Goal: Task Accomplishment & Management: Manage account settings

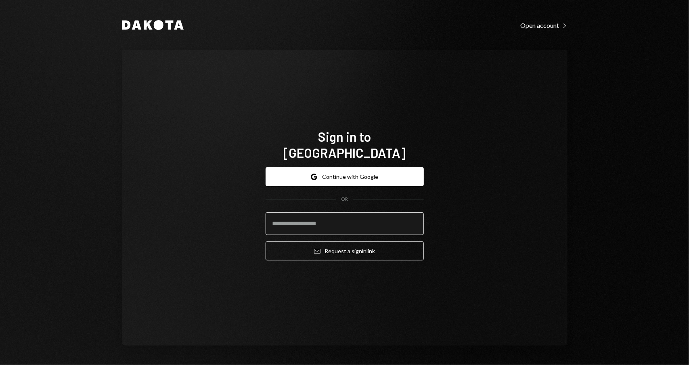
click at [339, 213] on input "email" at bounding box center [345, 223] width 158 height 23
type input "**********"
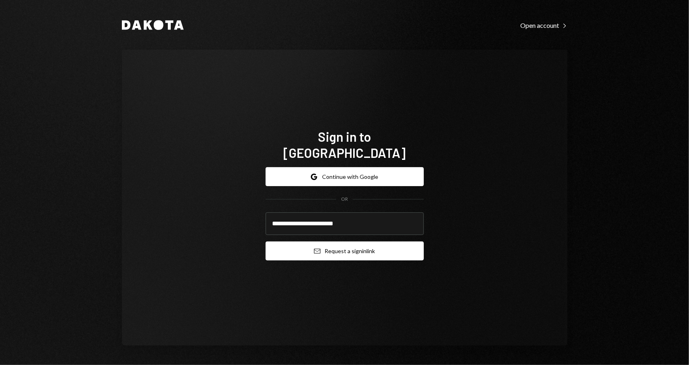
click at [377, 248] on button "Email Request a sign in link" at bounding box center [345, 250] width 158 height 19
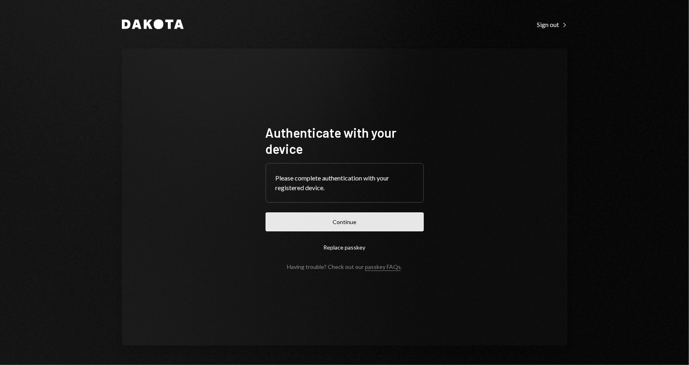
click at [398, 224] on button "Continue" at bounding box center [345, 221] width 158 height 19
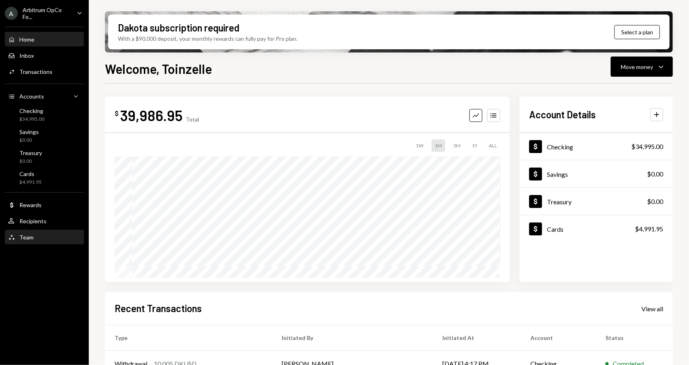
click at [36, 239] on div "Team Team" at bounding box center [44, 237] width 73 height 7
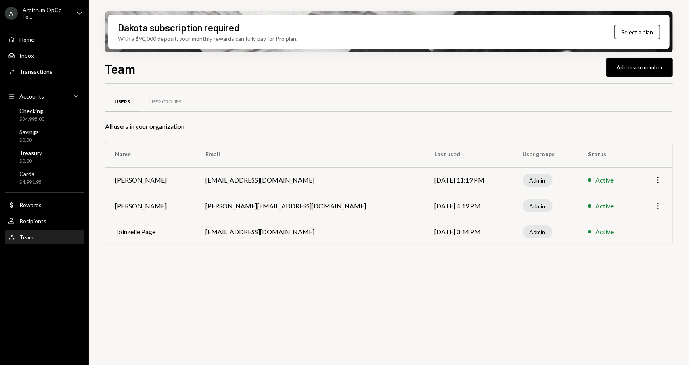
click at [659, 207] on icon "More" at bounding box center [658, 206] width 10 height 10
click at [661, 180] on icon "More" at bounding box center [658, 180] width 10 height 10
click at [378, 327] on div "Users User Groups All users in your organization Name Email Last used User grou…" at bounding box center [389, 229] width 568 height 291
click at [168, 101] on div "User Groups" at bounding box center [165, 102] width 32 height 7
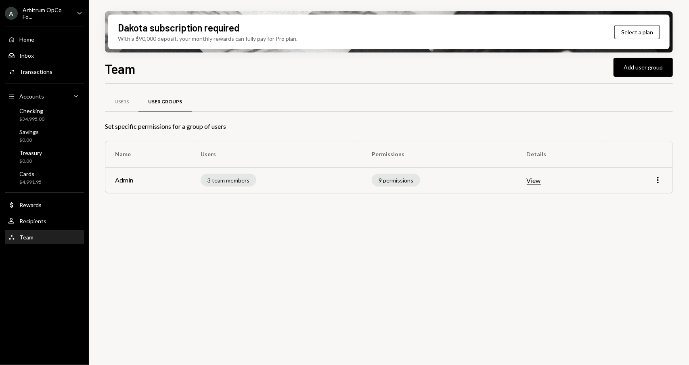
click at [536, 181] on button "View" at bounding box center [534, 180] width 14 height 8
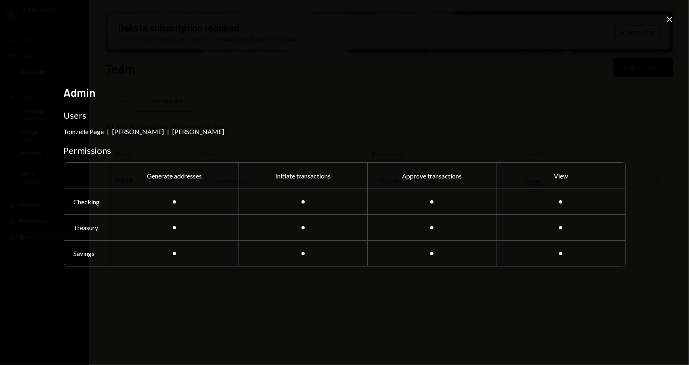
click at [673, 19] on icon "Close" at bounding box center [670, 20] width 10 height 10
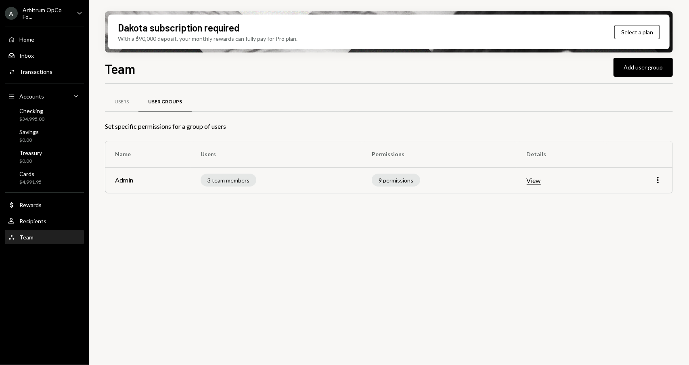
click at [661, 174] on td "More" at bounding box center [639, 180] width 66 height 26
click at [661, 176] on icon "More" at bounding box center [658, 180] width 10 height 10
click at [632, 197] on div "Edit" at bounding box center [640, 197] width 40 height 14
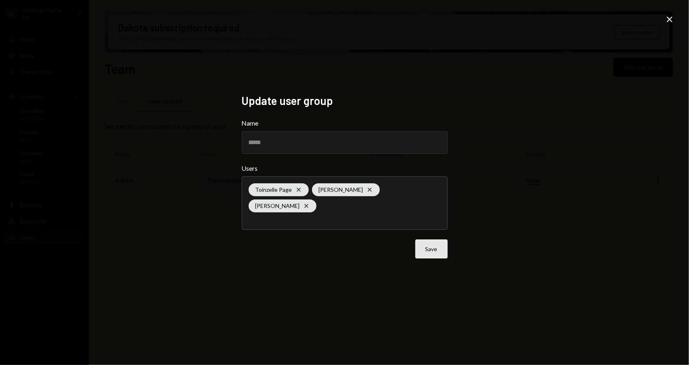
click at [436, 242] on button "Save" at bounding box center [431, 248] width 32 height 19
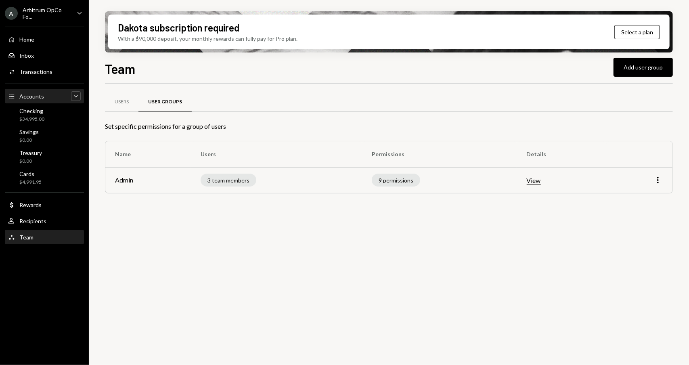
click at [78, 95] on icon "Main" at bounding box center [76, 96] width 4 height 2
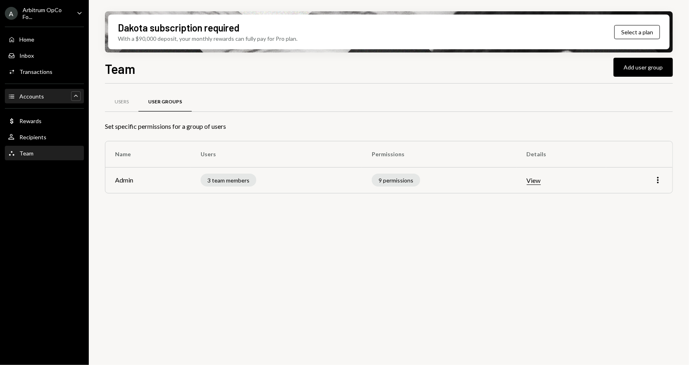
click at [78, 95] on icon "Caret Up" at bounding box center [76, 96] width 8 height 8
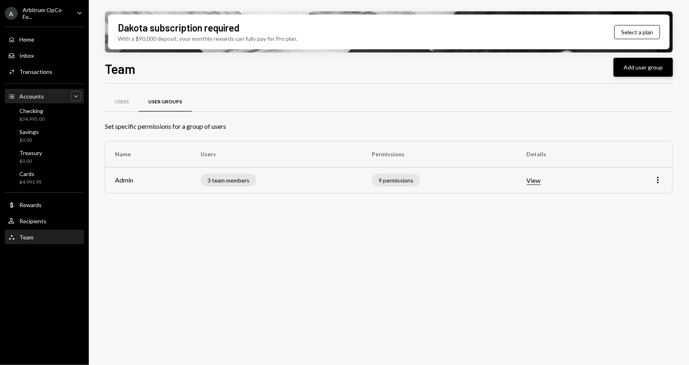
click at [649, 71] on button "Add user group" at bounding box center [643, 67] width 59 height 19
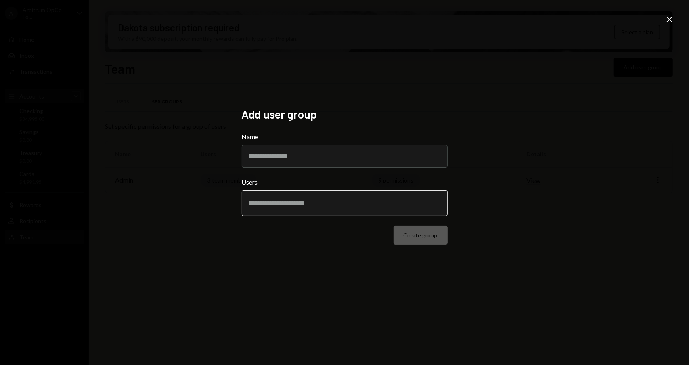
click at [302, 206] on input "text" at bounding box center [345, 202] width 192 height 7
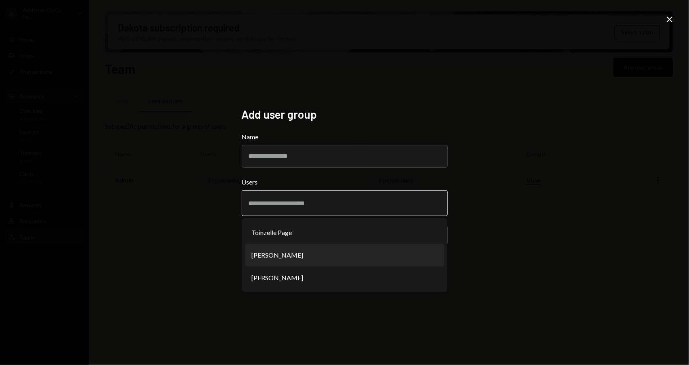
click at [283, 256] on li "Petri Basson" at bounding box center [344, 255] width 199 height 23
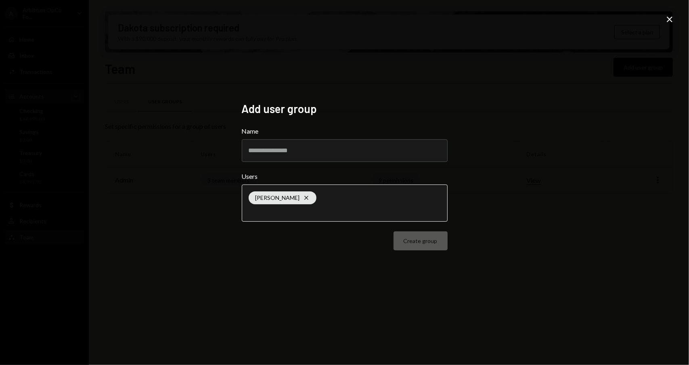
click at [289, 213] on input "text" at bounding box center [345, 211] width 192 height 7
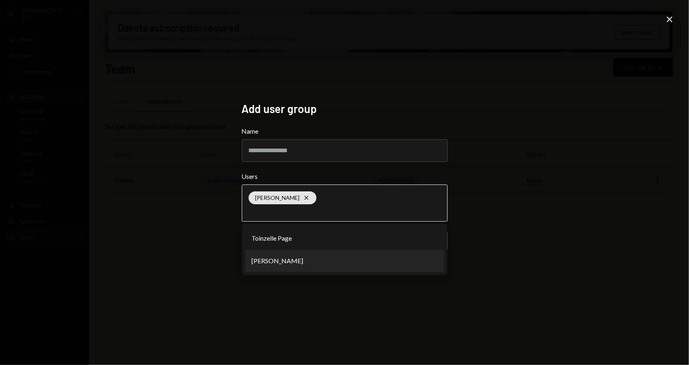
click at [294, 260] on li "[PERSON_NAME]" at bounding box center [344, 261] width 199 height 23
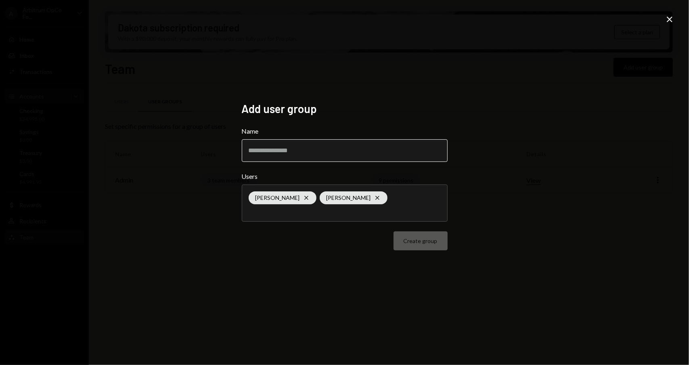
click at [300, 153] on input "Name" at bounding box center [345, 150] width 206 height 23
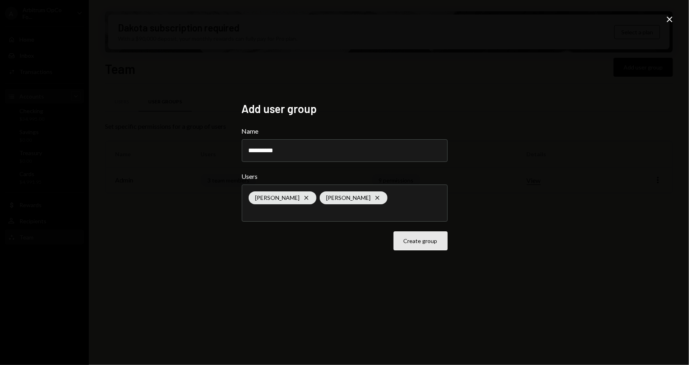
type input "**********"
click at [431, 243] on button "Create group" at bounding box center [421, 240] width 54 height 19
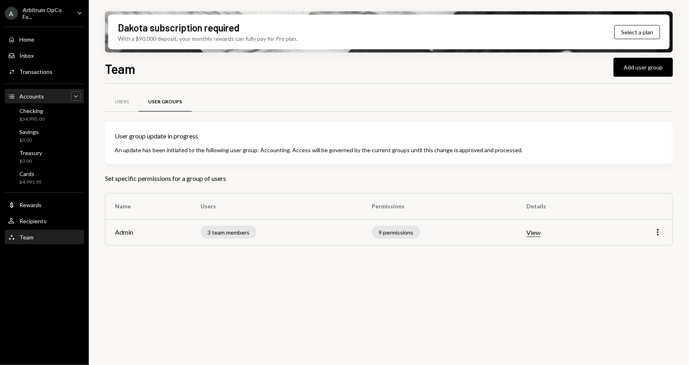
click at [534, 231] on button "View" at bounding box center [534, 233] width 14 height 8
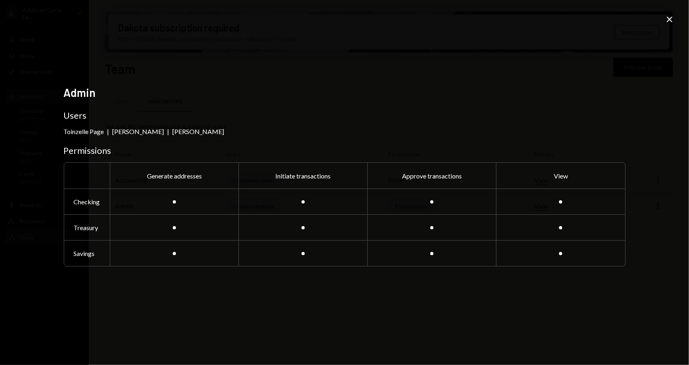
click at [673, 23] on icon "Close" at bounding box center [670, 20] width 10 height 10
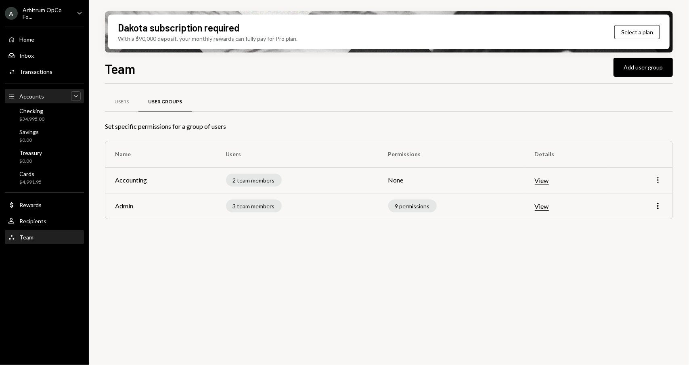
click at [661, 178] on icon "More" at bounding box center [658, 180] width 10 height 10
click at [647, 193] on div "Edit" at bounding box center [640, 197] width 40 height 14
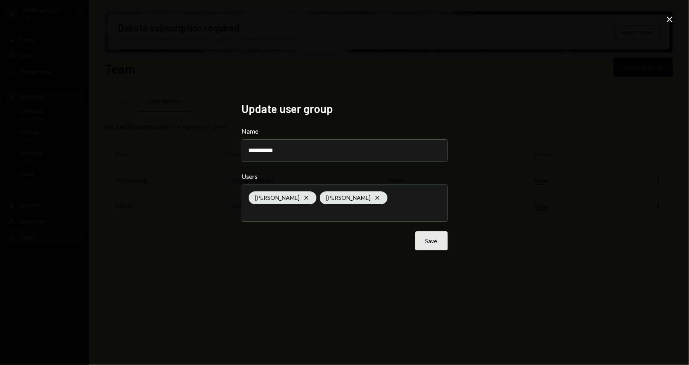
click at [438, 243] on button "Save" at bounding box center [431, 240] width 32 height 19
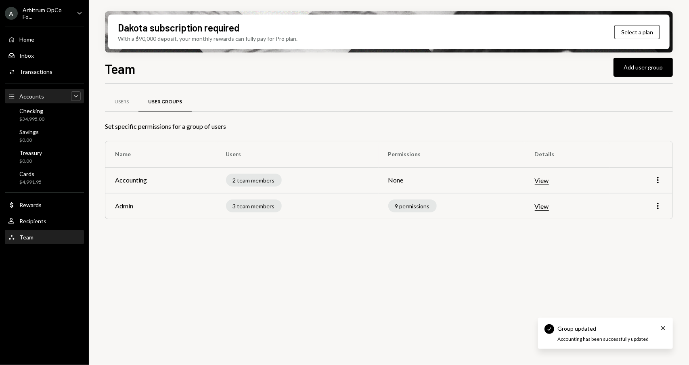
click at [541, 179] on button "View" at bounding box center [542, 180] width 14 height 8
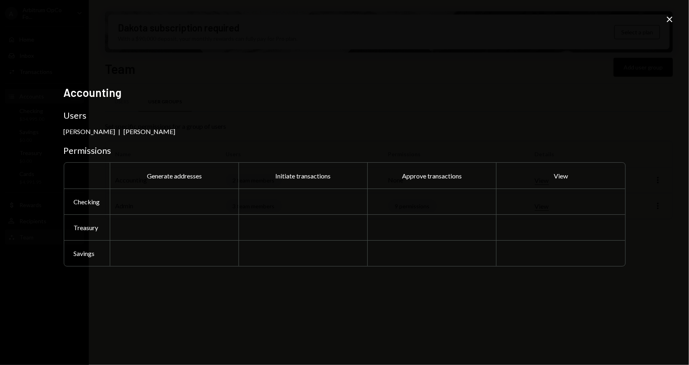
click at [673, 21] on icon "Close" at bounding box center [670, 20] width 10 height 10
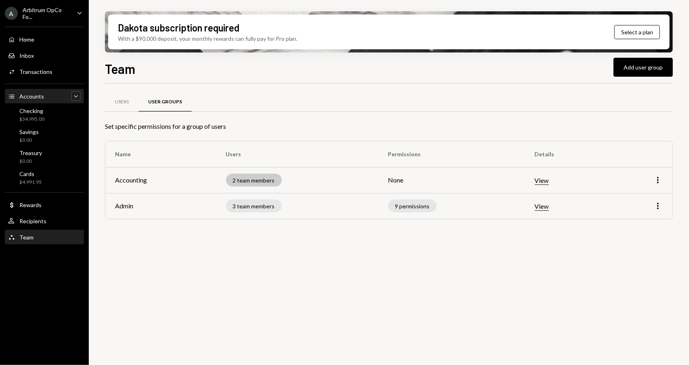
click at [249, 184] on div "2 team members" at bounding box center [254, 180] width 56 height 13
click at [129, 181] on td "Accounting" at bounding box center [160, 180] width 111 height 26
click at [547, 183] on button "View" at bounding box center [542, 180] width 14 height 8
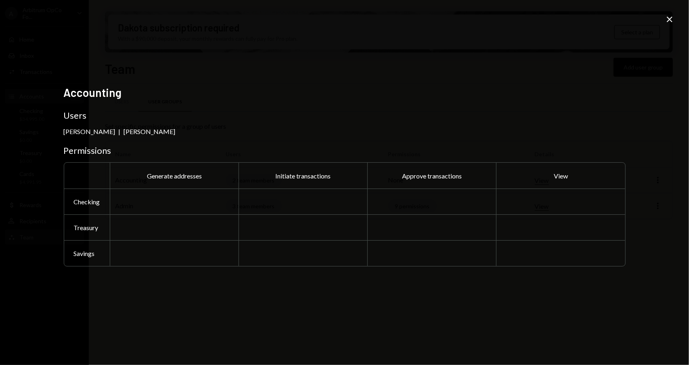
click at [671, 20] on icon "Close" at bounding box center [670, 20] width 10 height 10
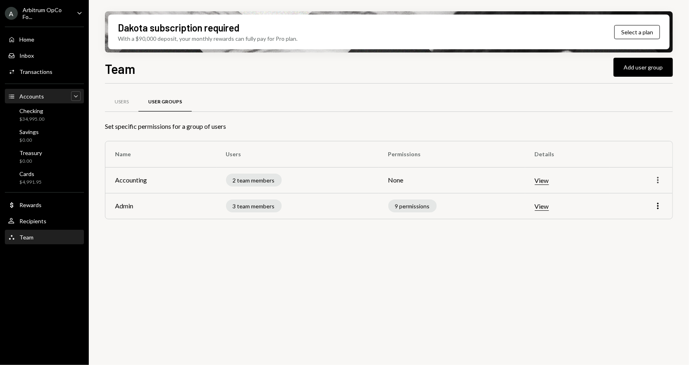
click at [655, 180] on icon "More" at bounding box center [658, 180] width 10 height 10
click at [630, 195] on div "Edit" at bounding box center [640, 197] width 40 height 14
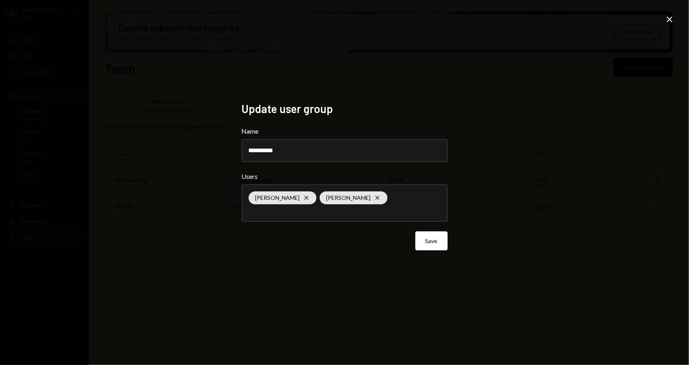
click at [514, 156] on div "**********" at bounding box center [344, 182] width 689 height 365
click at [439, 242] on button "Save" at bounding box center [431, 240] width 32 height 19
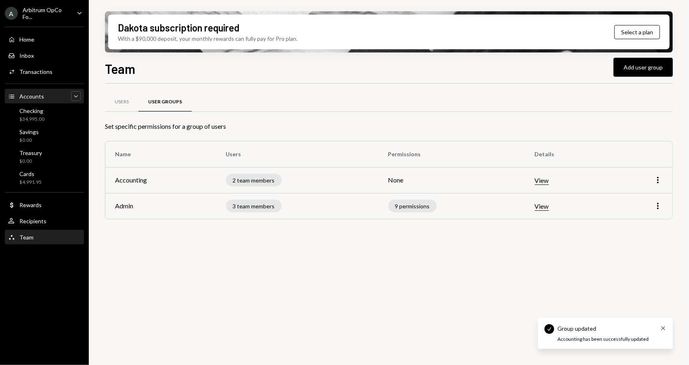
click at [665, 326] on icon "Cross" at bounding box center [663, 328] width 6 height 6
click at [125, 101] on div "Users" at bounding box center [122, 102] width 14 height 7
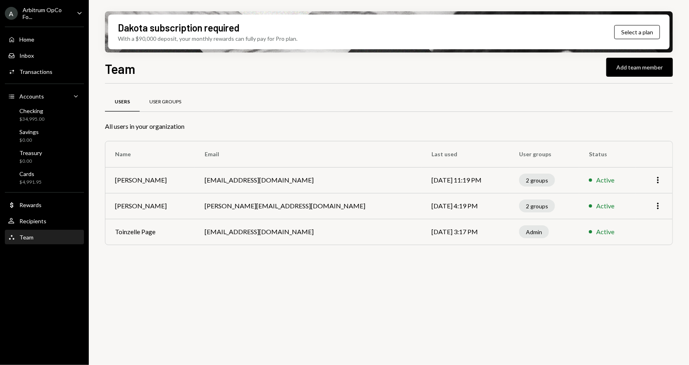
click at [167, 102] on div "User Groups" at bounding box center [165, 102] width 32 height 7
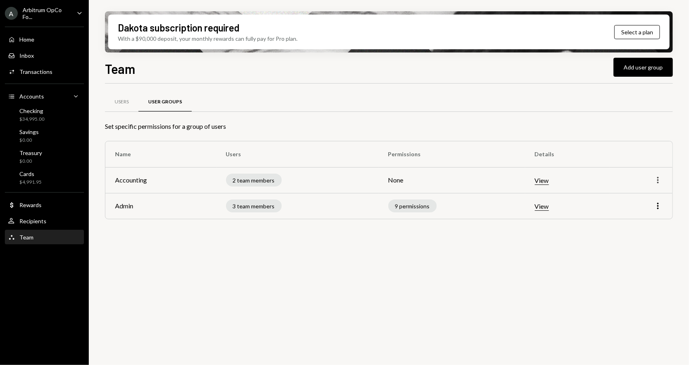
click at [659, 179] on icon "button" at bounding box center [658, 180] width 2 height 6
click at [636, 212] on div "Remove" at bounding box center [640, 211] width 40 height 14
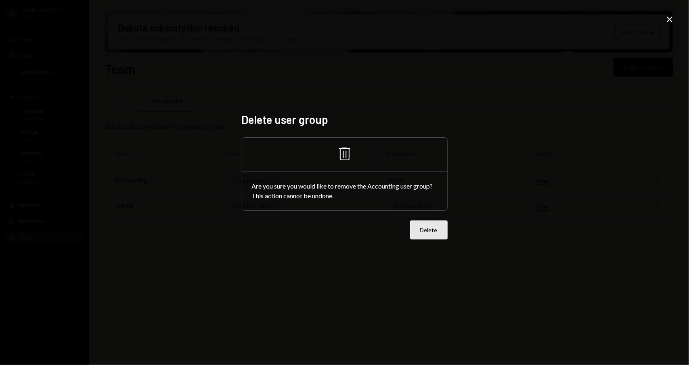
click at [431, 233] on button "Delete" at bounding box center [429, 229] width 38 height 19
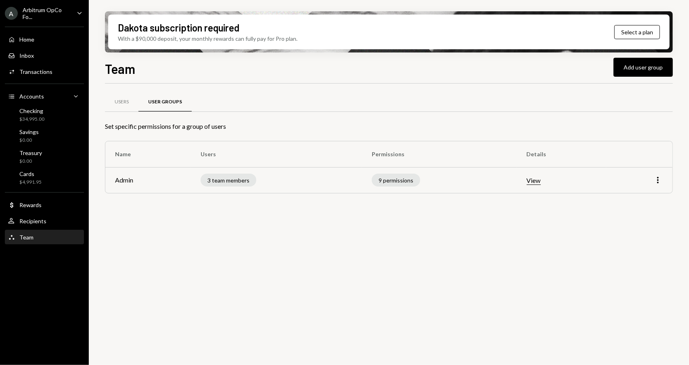
click at [77, 13] on icon "Caret Down" at bounding box center [79, 12] width 9 height 9
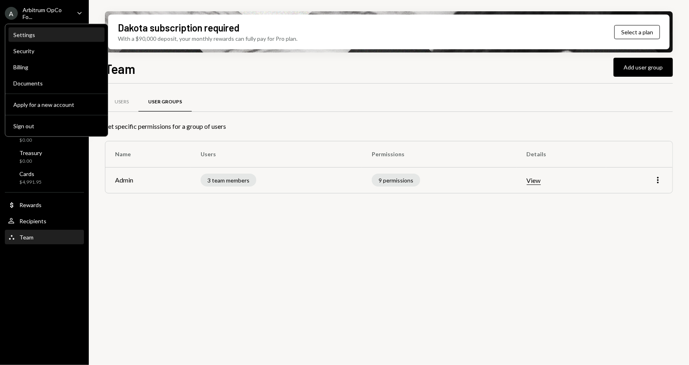
click at [25, 34] on div "Settings" at bounding box center [56, 34] width 86 height 7
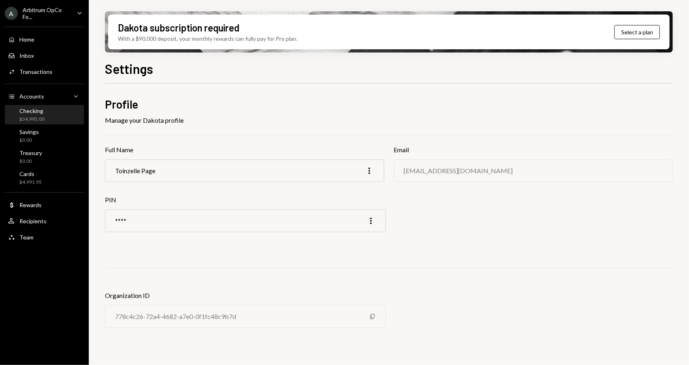
click at [54, 113] on div "Checking $34,995.00" at bounding box center [44, 114] width 73 height 15
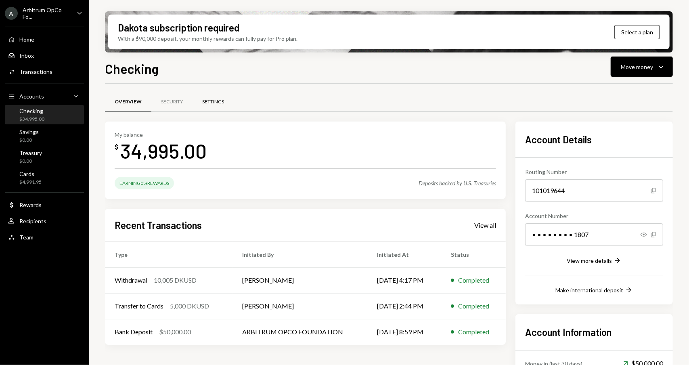
click at [226, 104] on div "Settings" at bounding box center [213, 101] width 41 height 19
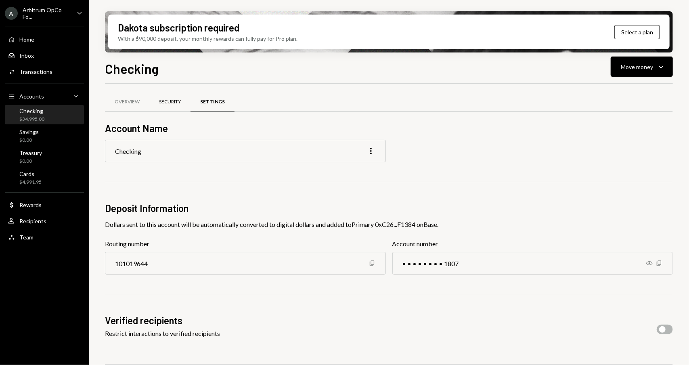
click at [174, 103] on div "Security" at bounding box center [170, 102] width 22 height 7
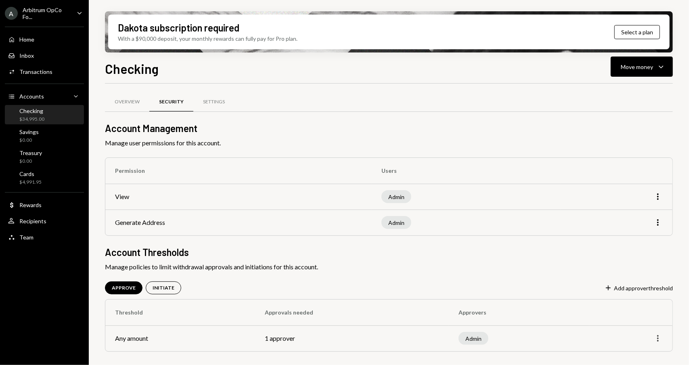
click at [660, 341] on icon "More" at bounding box center [658, 339] width 10 height 10
click at [641, 326] on div "Edit" at bounding box center [640, 321] width 40 height 14
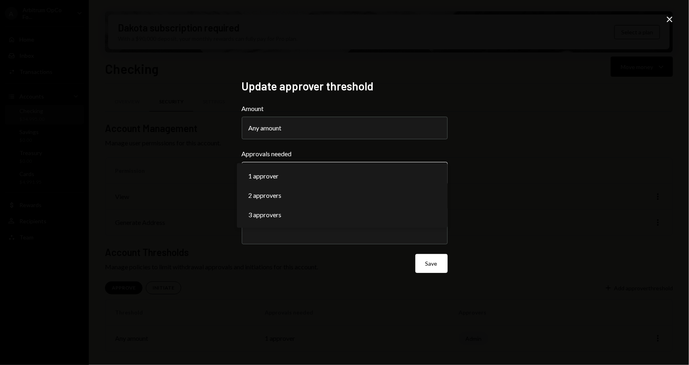
click at [368, 168] on body "**********" at bounding box center [344, 182] width 689 height 365
select select "*"
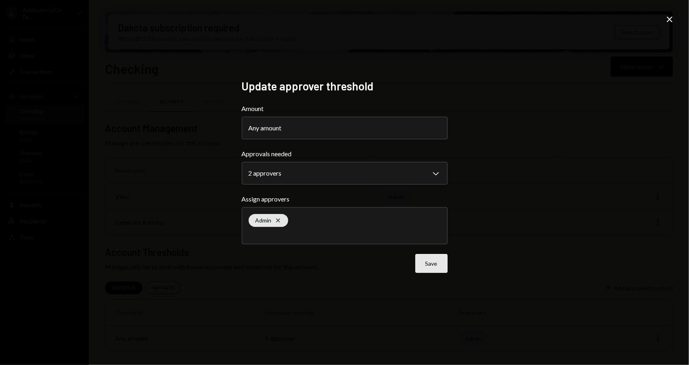
click at [440, 265] on button "Save" at bounding box center [431, 263] width 32 height 19
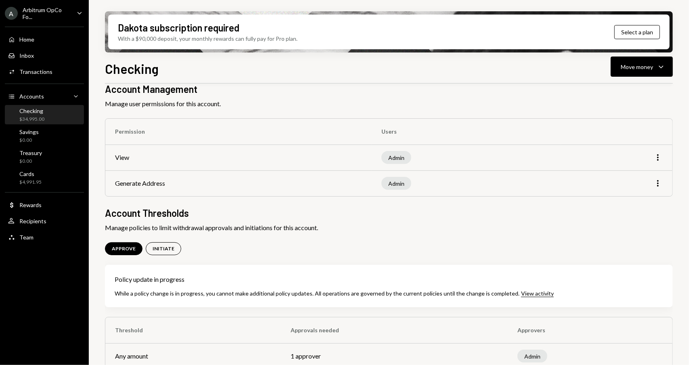
scroll to position [50, 0]
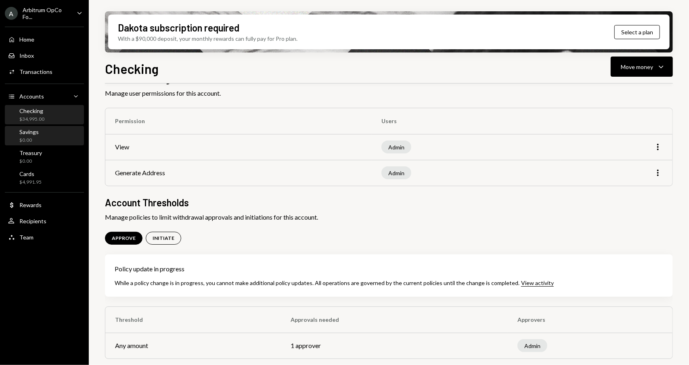
click at [40, 135] on div "Savings $0.00" at bounding box center [44, 135] width 73 height 15
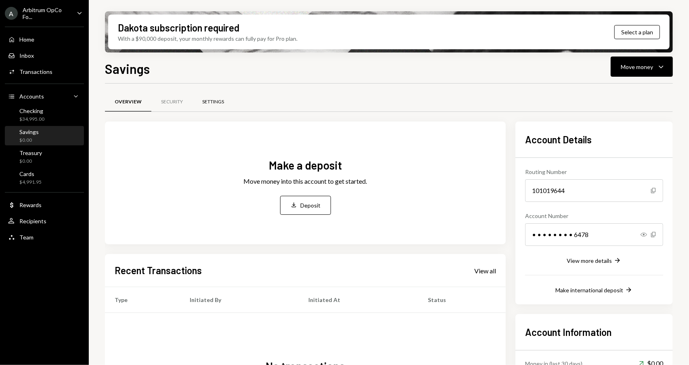
click at [217, 99] on div "Settings" at bounding box center [213, 102] width 22 height 7
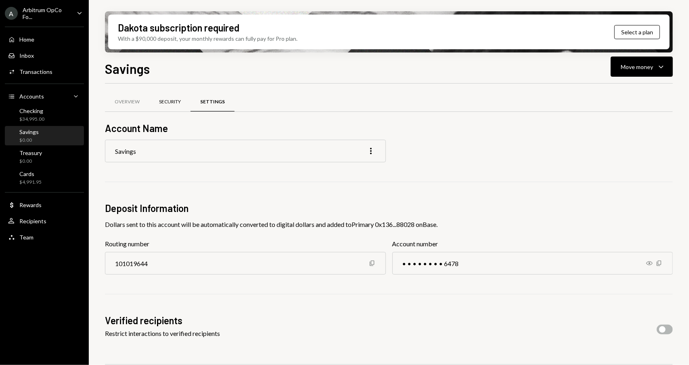
click at [177, 103] on div "Security" at bounding box center [170, 102] width 22 height 7
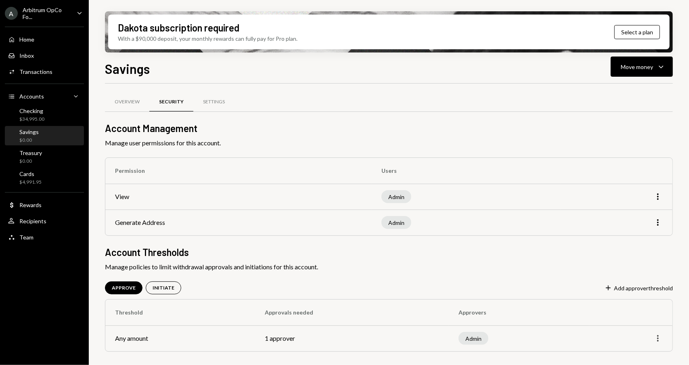
click at [658, 336] on icon "More" at bounding box center [658, 339] width 10 height 10
click at [637, 319] on div "Edit" at bounding box center [640, 321] width 40 height 14
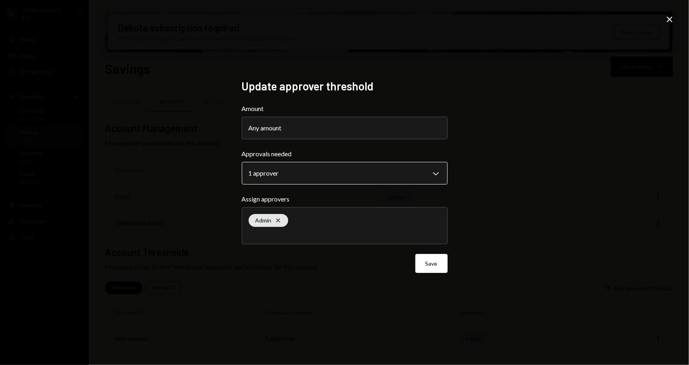
click at [303, 176] on body "**********" at bounding box center [344, 182] width 689 height 365
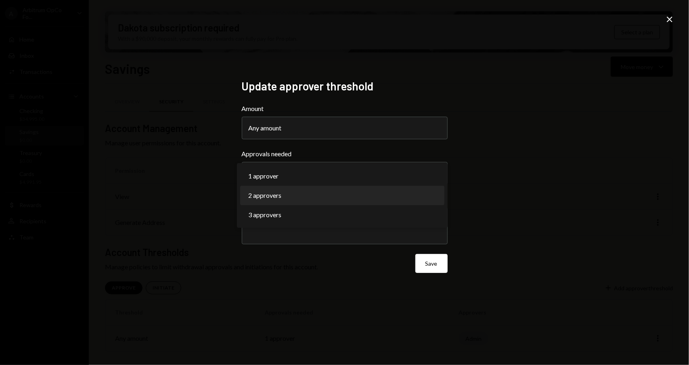
select select "*"
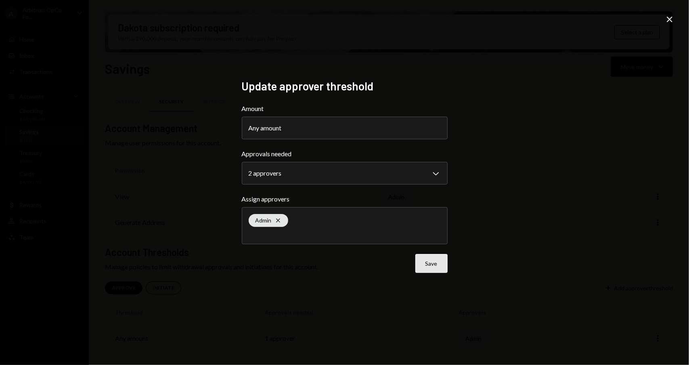
click at [436, 267] on button "Save" at bounding box center [431, 263] width 32 height 19
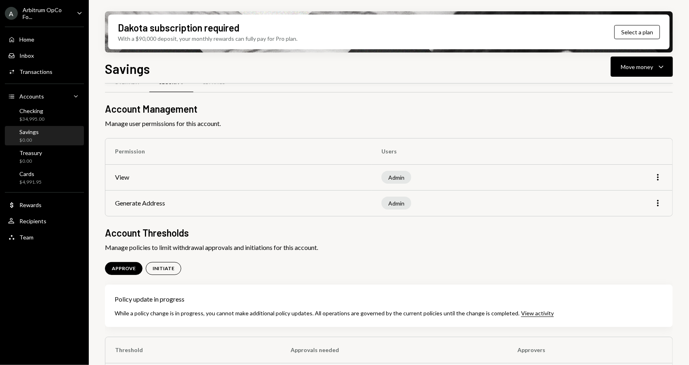
scroll to position [50, 0]
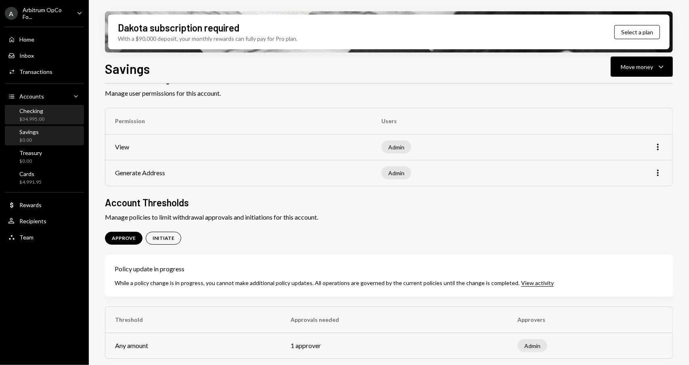
click at [45, 112] on div "Checking $34,995.00" at bounding box center [44, 114] width 73 height 15
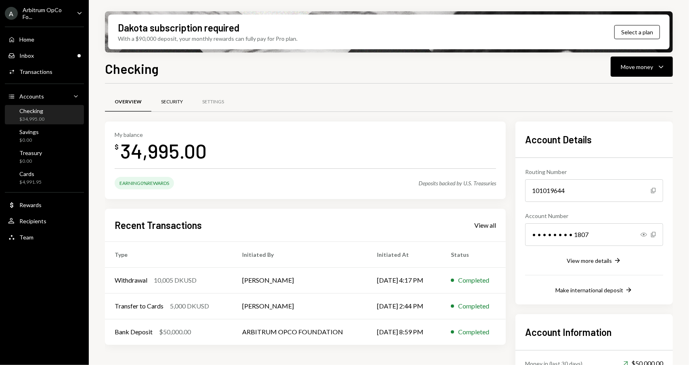
click at [174, 102] on div "Security" at bounding box center [172, 102] width 22 height 7
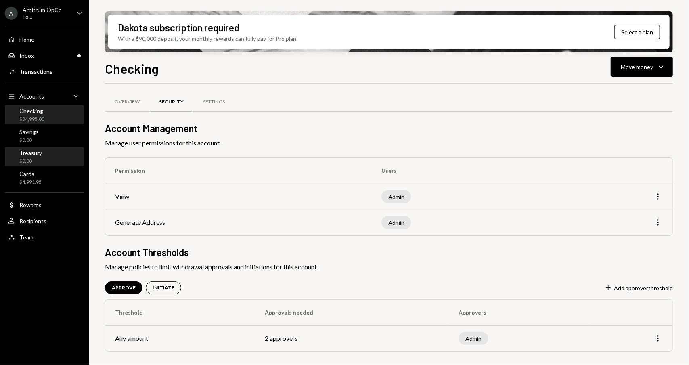
click at [45, 156] on div "Treasury $0.00" at bounding box center [44, 156] width 73 height 15
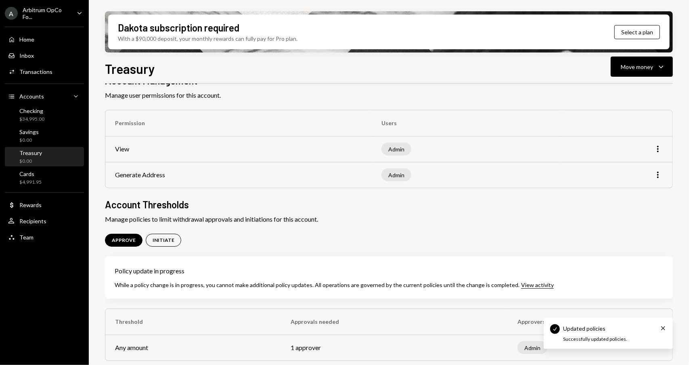
scroll to position [50, 0]
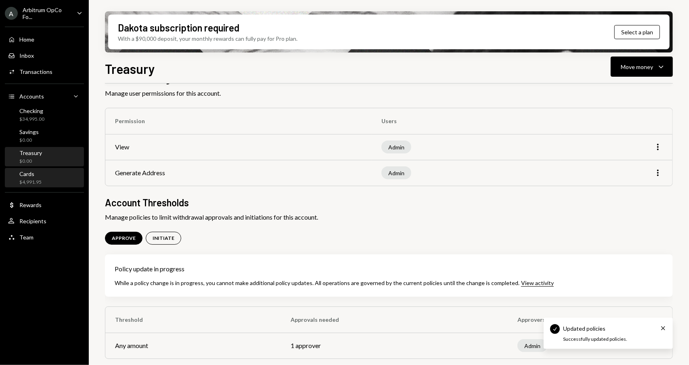
click at [48, 180] on div "Cards $4,991.95" at bounding box center [44, 177] width 73 height 15
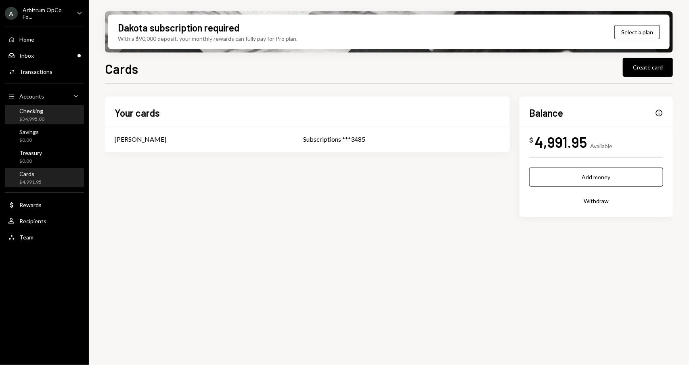
click at [40, 117] on div "$34,995.00" at bounding box center [31, 119] width 25 height 7
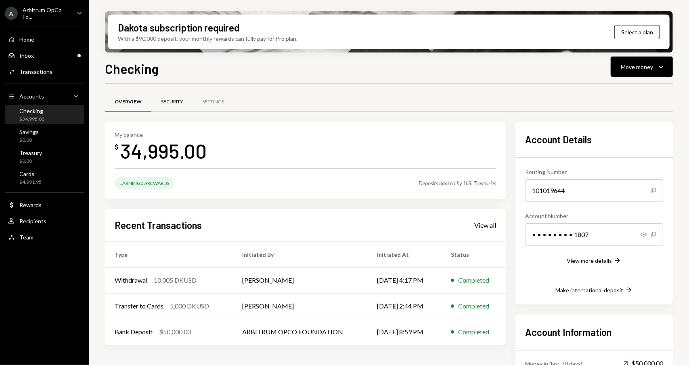
click at [178, 103] on div "Security" at bounding box center [172, 102] width 22 height 7
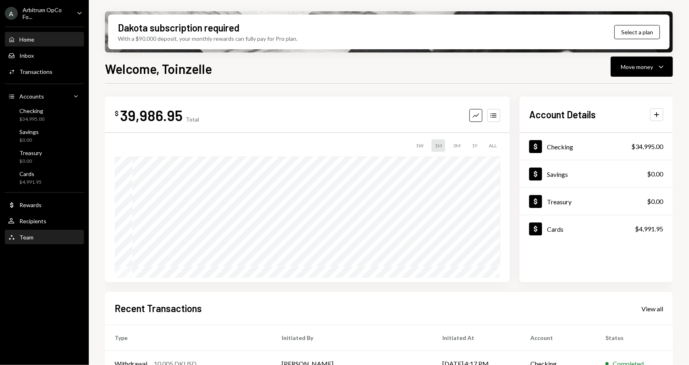
click at [38, 235] on div "Team Team" at bounding box center [44, 237] width 73 height 7
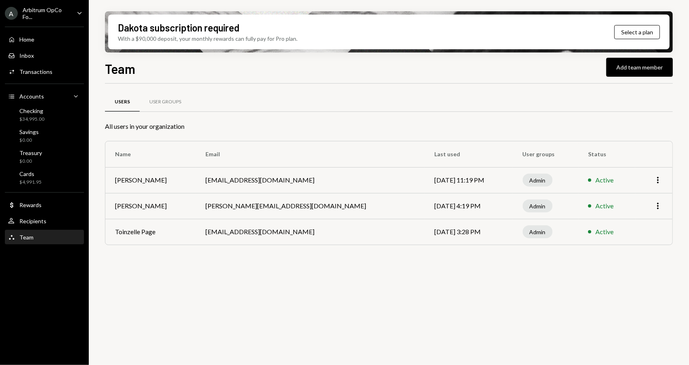
click at [636, 234] on td at bounding box center [654, 232] width 37 height 26
click at [658, 202] on icon "More" at bounding box center [658, 206] width 10 height 10
click at [489, 306] on div "Users User Groups All users in your organization Name Email Last used User grou…" at bounding box center [389, 229] width 568 height 291
click at [164, 102] on div "User Groups" at bounding box center [165, 102] width 32 height 7
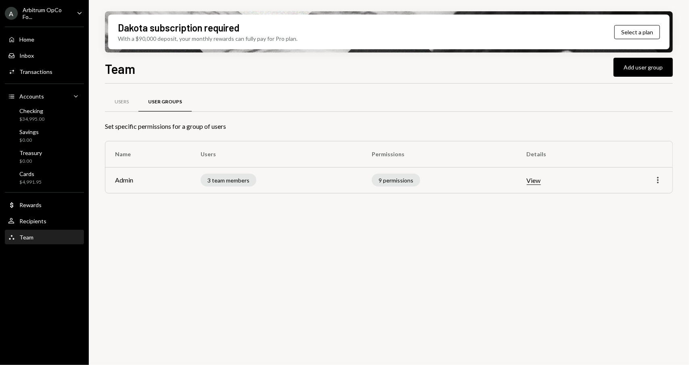
click at [659, 182] on icon "More" at bounding box center [658, 180] width 10 height 10
click at [638, 198] on div "Edit" at bounding box center [640, 197] width 40 height 14
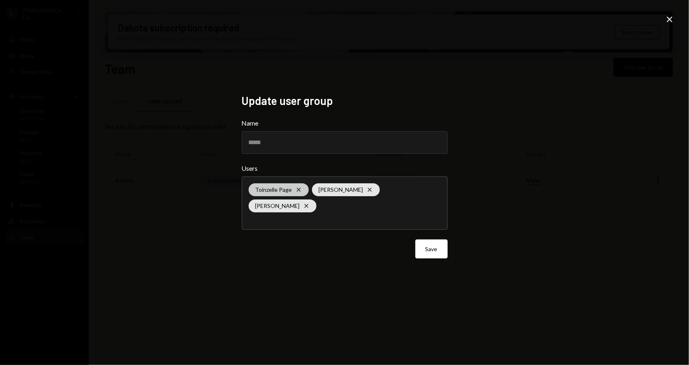
click at [297, 192] on icon at bounding box center [299, 190] width 4 height 4
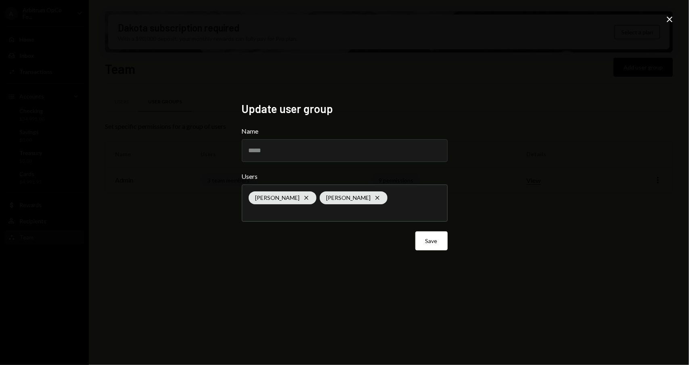
click at [586, 238] on div "Update user group Name ***** Users Tamara Benetti Cross Petri Basson Cross Save…" at bounding box center [344, 182] width 689 height 365
click at [435, 244] on button "Save" at bounding box center [431, 240] width 32 height 19
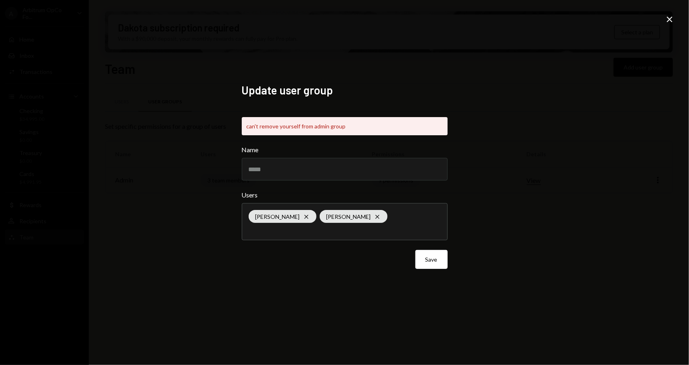
click at [674, 21] on icon "Close" at bounding box center [670, 20] width 10 height 10
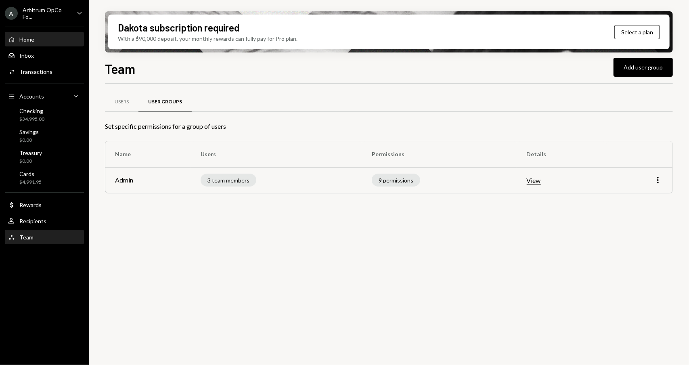
click at [44, 36] on div "Home Home" at bounding box center [44, 39] width 73 height 7
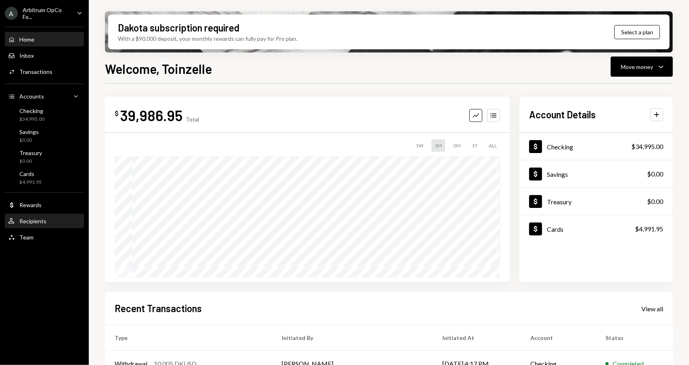
click at [35, 224] on div "Recipients" at bounding box center [32, 221] width 27 height 7
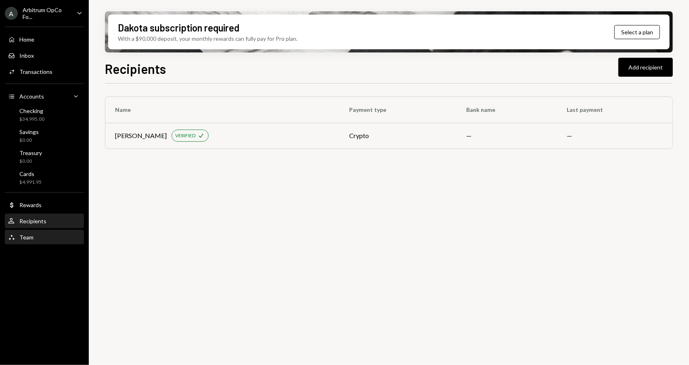
click at [30, 240] on div "Team" at bounding box center [26, 237] width 14 height 7
